Goal: Information Seeking & Learning: Learn about a topic

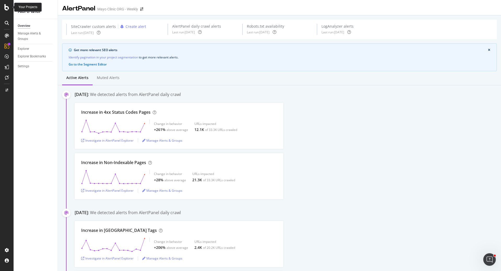
click at [8, 8] on icon at bounding box center [6, 7] width 5 height 6
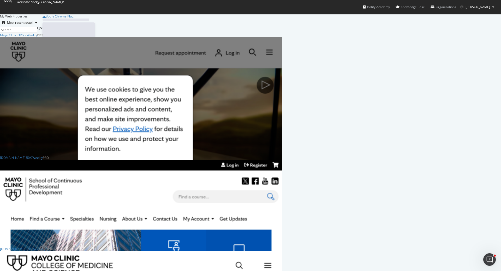
scroll to position [267, 493]
click at [37, 37] on div "Mayo Clinic ORG - Weekly" at bounding box center [18, 35] width 37 height 4
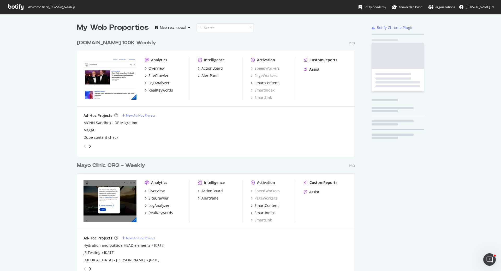
scroll to position [742, 278]
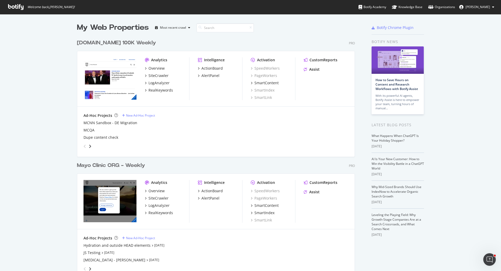
click at [115, 163] on div "Mayo Clinic ORG - Weekly" at bounding box center [111, 166] width 68 height 8
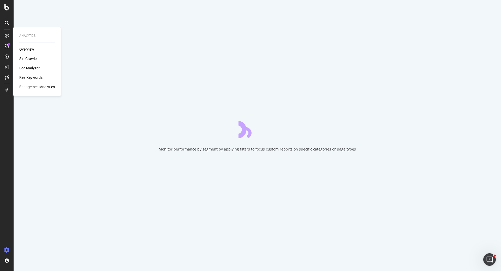
click at [29, 68] on div "LogAnalyzer" at bounding box center [29, 67] width 20 height 5
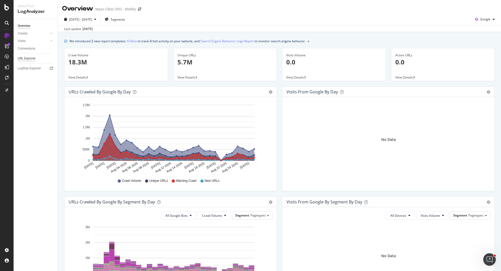
click at [29, 56] on div "URL Explorer" at bounding box center [27, 58] width 18 height 5
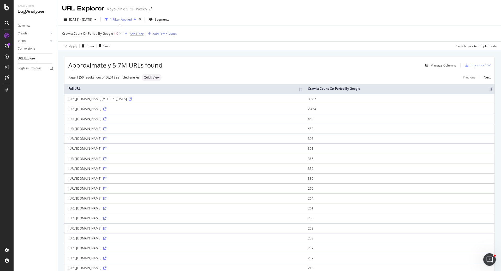
click at [134, 34] on div "Add Filter" at bounding box center [137, 34] width 14 height 4
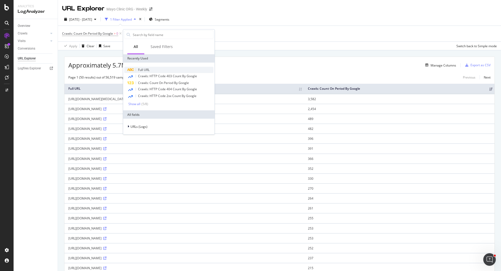
click at [142, 70] on span "Full URL" at bounding box center [143, 70] width 11 height 4
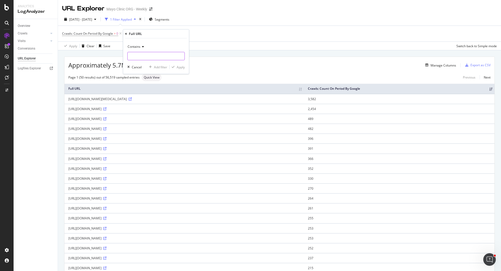
click at [139, 52] on input "text" at bounding box center [156, 56] width 57 height 8
click at [137, 68] on div "Cancel" at bounding box center [137, 67] width 10 height 4
click at [169, 19] on span "Segments" at bounding box center [162, 19] width 15 height 4
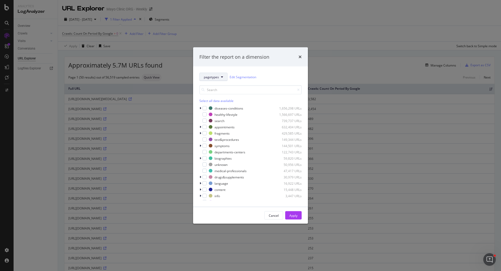
click at [213, 77] on span "pagetypes" at bounding box center [211, 77] width 15 height 4
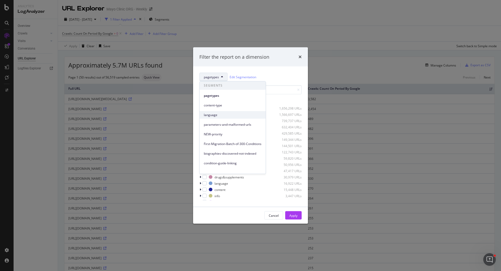
click at [212, 115] on span "language" at bounding box center [233, 115] width 58 height 5
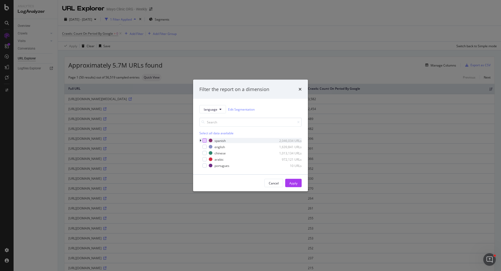
click at [206, 140] on div "modal" at bounding box center [204, 141] width 4 height 4
click at [294, 182] on div "Apply" at bounding box center [293, 183] width 8 height 4
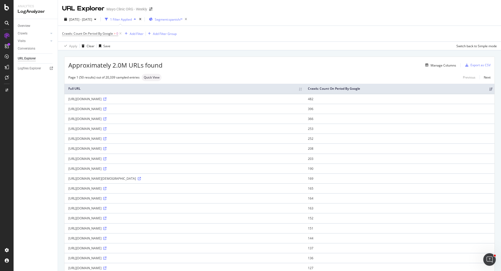
click at [174, 16] on div "Segment: spanish/*" at bounding box center [169, 19] width 40 height 7
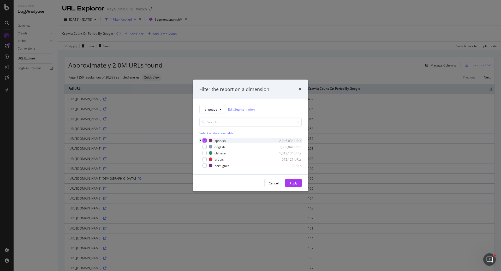
click at [201, 141] on icon "modal" at bounding box center [201, 140] width 2 height 3
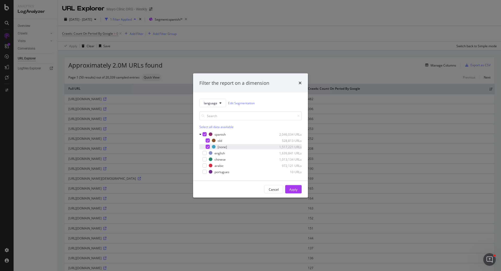
click at [208, 146] on icon "modal" at bounding box center [208, 147] width 2 height 3
click at [295, 189] on div "Apply" at bounding box center [293, 189] width 8 height 4
